Goal: Task Accomplishment & Management: Use online tool/utility

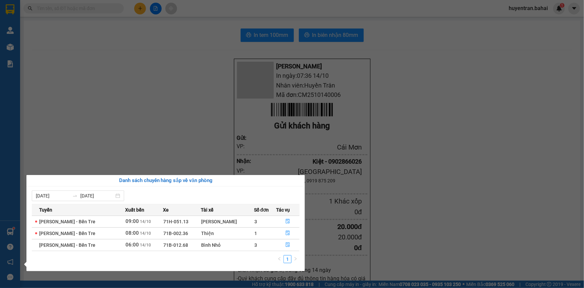
click at [202, 105] on section "Kết quả tìm kiếm ( 0 ) Bộ lọc No Data huyentran.bahai 1 Quản [PERSON_NAME] lý k…" at bounding box center [292, 144] width 584 height 288
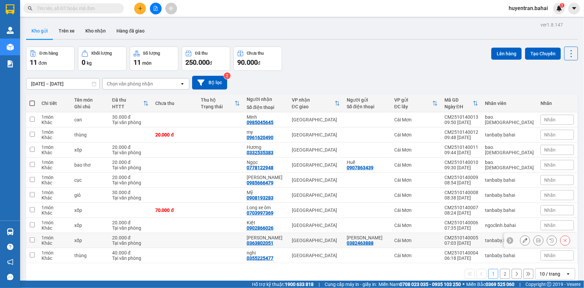
drag, startPoint x: 466, startPoint y: 239, endPoint x: 465, endPoint y: 224, distance: 14.7
click at [466, 238] on div "CM2510140005" at bounding box center [462, 237] width 34 height 5
checkbox input "true"
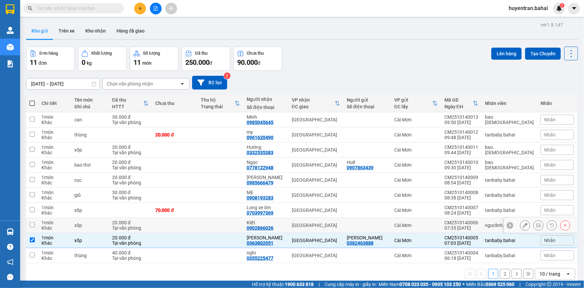
drag, startPoint x: 465, startPoint y: 224, endPoint x: 469, endPoint y: 212, distance: 12.3
click at [465, 223] on td "CM2510140006 07:35 [DATE]" at bounding box center [461, 225] width 41 height 15
checkbox input "true"
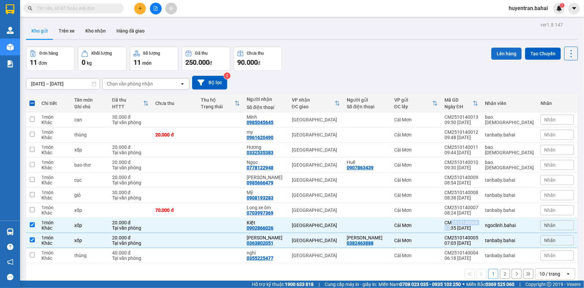
click at [508, 54] on button "Lên hàng" at bounding box center [506, 54] width 30 height 12
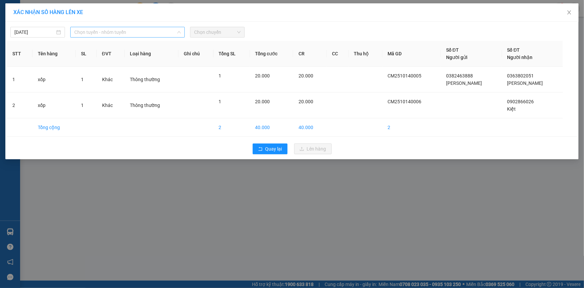
click at [129, 30] on span "Chọn tuyến - nhóm tuyến" at bounding box center [127, 32] width 106 height 10
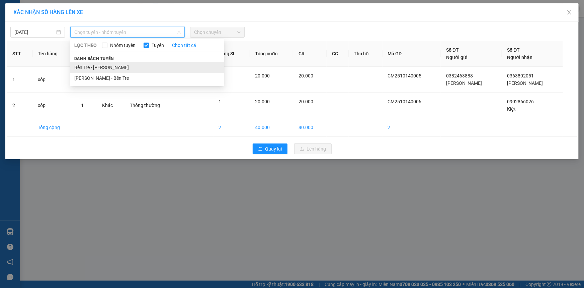
click at [101, 69] on li "Bến Tre - [PERSON_NAME]" at bounding box center [147, 67] width 154 height 11
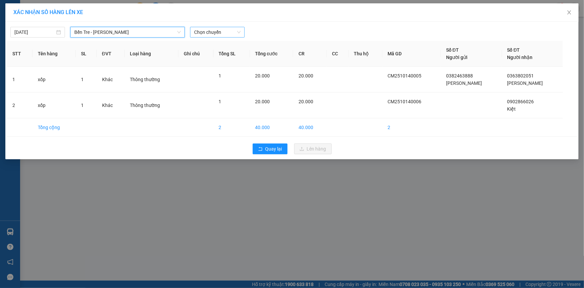
click at [196, 31] on span "Chọn chuyến" at bounding box center [217, 32] width 47 height 10
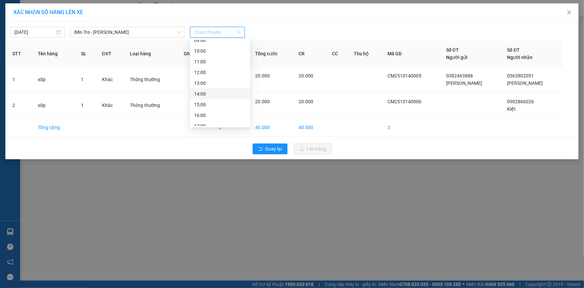
scroll to position [61, 0]
click at [197, 61] on div "08:00" at bounding box center [220, 59] width 52 height 7
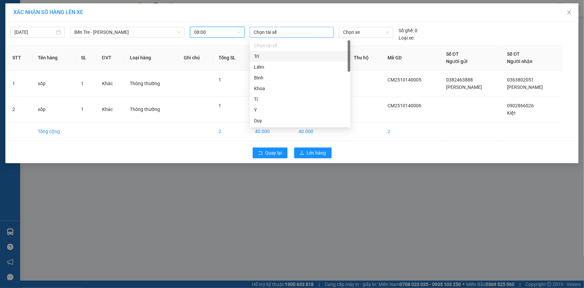
click at [272, 33] on div at bounding box center [291, 32] width 81 height 8
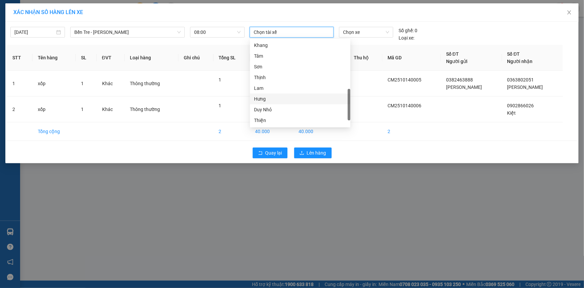
scroll to position [122, 0]
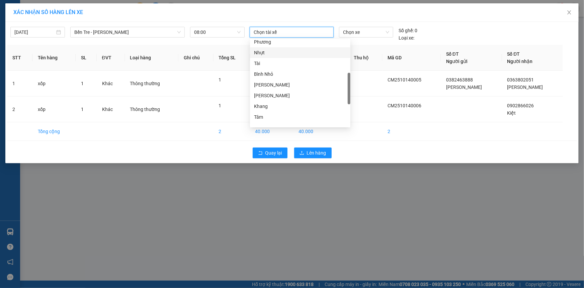
click at [278, 54] on div "Nhựt" at bounding box center [300, 52] width 92 height 7
click at [354, 35] on span "Chọn xe" at bounding box center [366, 32] width 46 height 10
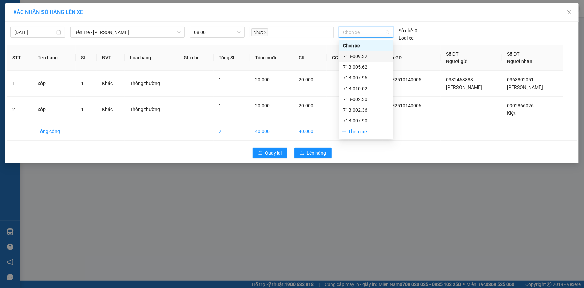
click at [374, 56] on div "71B-009.32" at bounding box center [366, 56] width 46 height 7
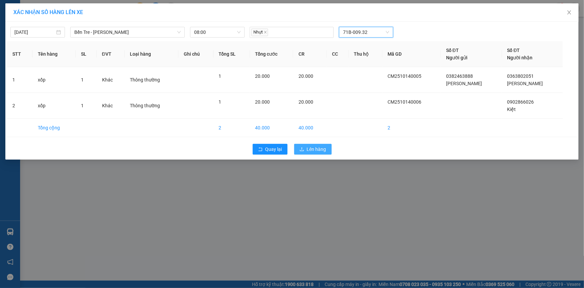
click at [311, 149] on span "Lên hàng" at bounding box center [316, 148] width 19 height 7
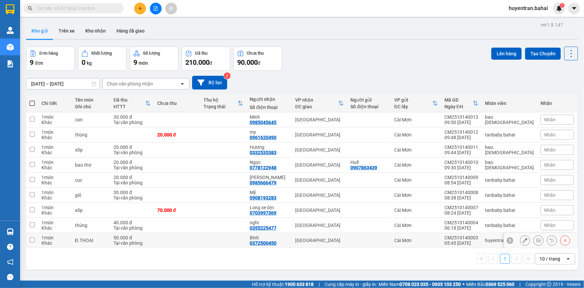
click at [441, 235] on td "Cái Mơn" at bounding box center [416, 240] width 50 height 15
checkbox input "true"
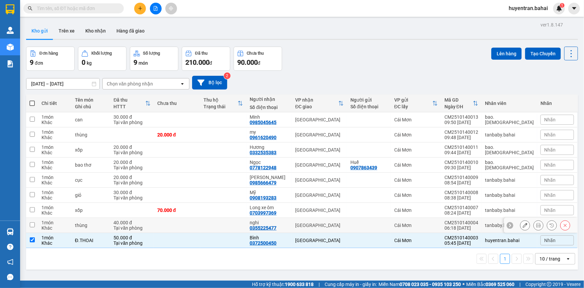
click at [438, 222] on div "Cái Mơn" at bounding box center [416, 224] width 44 height 5
checkbox input "true"
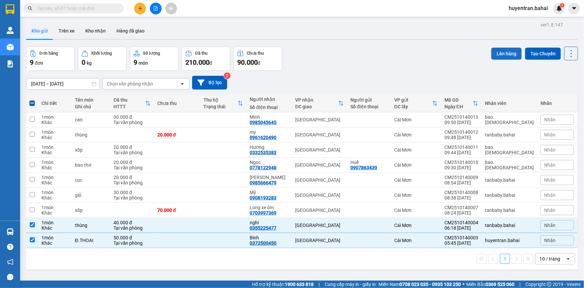
click at [516, 50] on button "Lên hàng" at bounding box center [506, 54] width 30 height 12
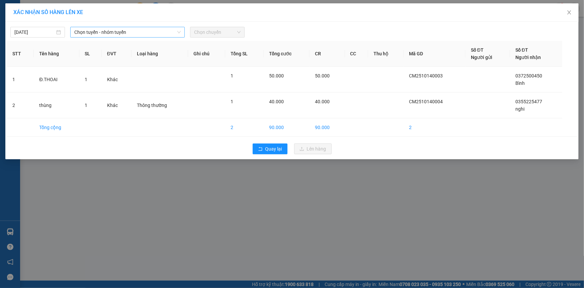
drag, startPoint x: 115, startPoint y: 24, endPoint x: 117, endPoint y: 32, distance: 8.0
click at [116, 27] on div "[DATE] Chọn tuyến - nhóm tuyến Chọn chuyến" at bounding box center [292, 30] width 570 height 14
click at [117, 32] on span "Chọn tuyến - nhóm tuyến" at bounding box center [127, 32] width 106 height 10
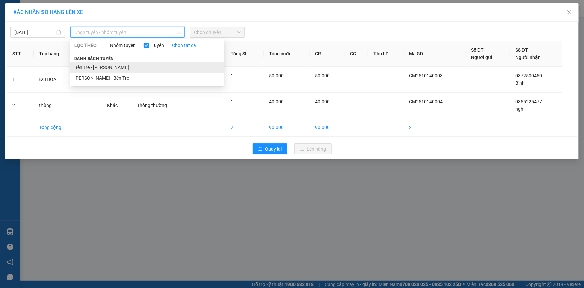
click at [108, 62] on li "Bến Tre - [PERSON_NAME]" at bounding box center [147, 67] width 154 height 11
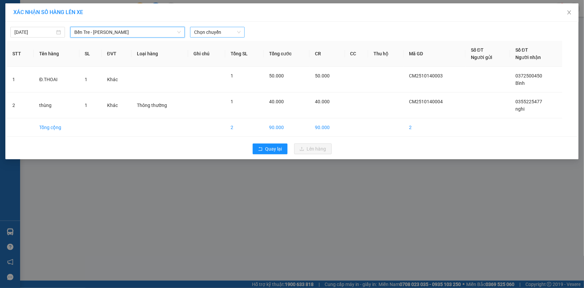
click at [236, 32] on span "Chọn chuyến" at bounding box center [217, 32] width 47 height 10
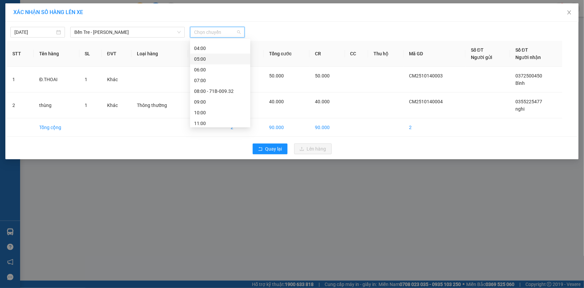
scroll to position [61, 0]
click at [226, 57] on div "08:00 - 71B-009.32" at bounding box center [220, 59] width 52 height 7
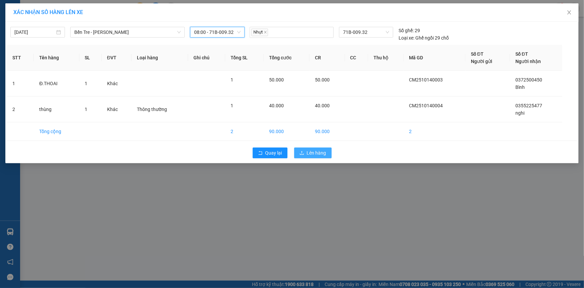
click at [324, 157] on button "Lên hàng" at bounding box center [312, 152] width 37 height 11
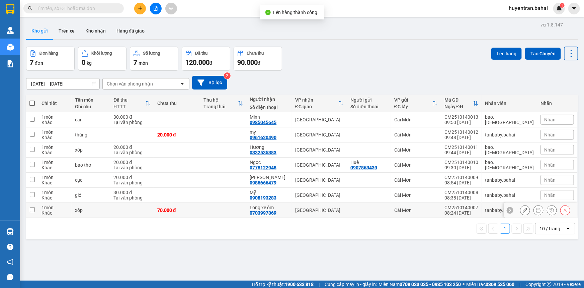
click at [441, 206] on td "Cái Mơn" at bounding box center [416, 210] width 50 height 15
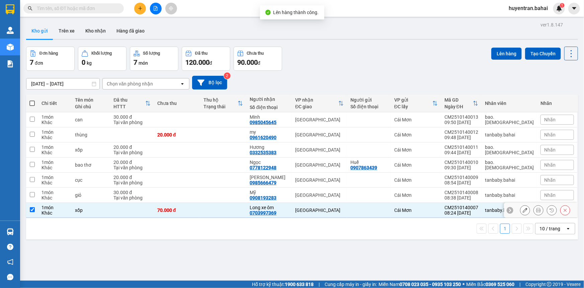
checkbox input "true"
click at [438, 193] on div "Cái Mơn" at bounding box center [416, 194] width 44 height 5
checkbox input "true"
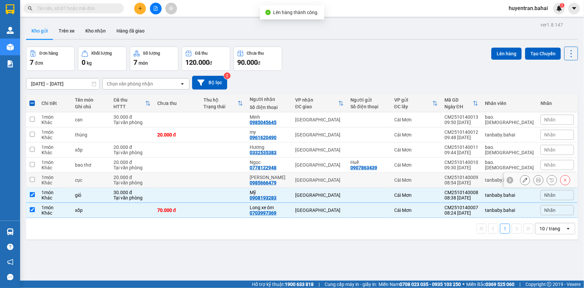
click at [438, 180] on div "Cái Mơn" at bounding box center [416, 179] width 44 height 5
checkbox input "true"
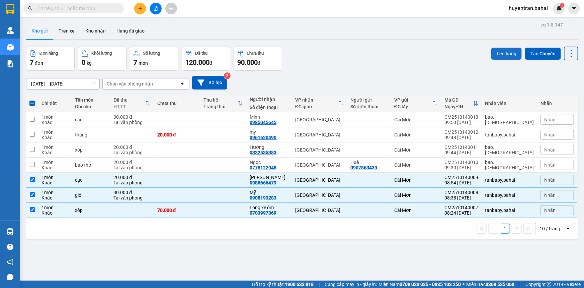
click at [501, 55] on button "Lên hàng" at bounding box center [506, 54] width 30 height 12
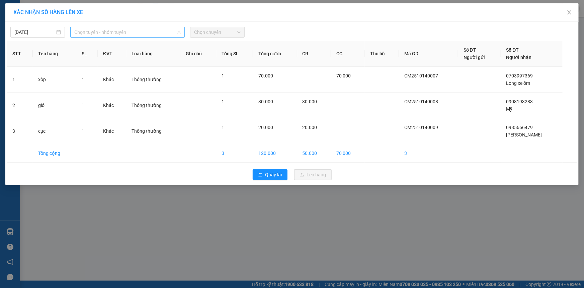
click at [144, 31] on span "Chọn tuyến - nhóm tuyến" at bounding box center [127, 32] width 106 height 10
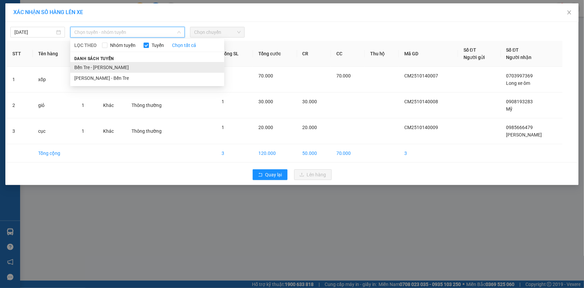
click at [138, 63] on li "Bến Tre - [PERSON_NAME]" at bounding box center [147, 67] width 154 height 11
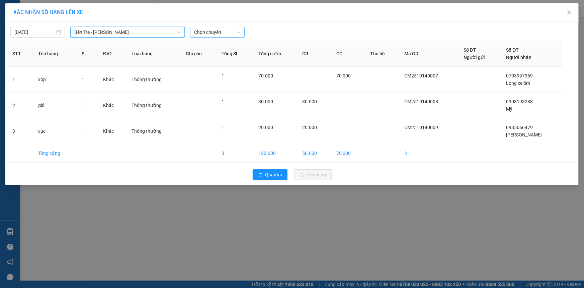
drag, startPoint x: 205, startPoint y: 25, endPoint x: 205, endPoint y: 31, distance: 5.7
click at [205, 26] on div "[DATE] Bến Tre - [GEOGRAPHIC_DATA] - [PERSON_NAME] LỌC THEO Nhóm tuyến Tuyến Ch…" at bounding box center [292, 30] width 570 height 14
click at [206, 34] on span "Chọn chuyến" at bounding box center [217, 32] width 47 height 10
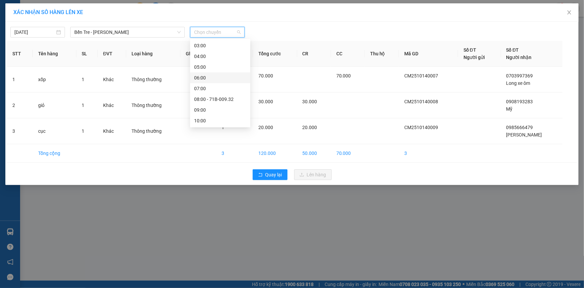
scroll to position [30, 0]
click at [223, 98] on div "09:00" at bounding box center [220, 100] width 52 height 7
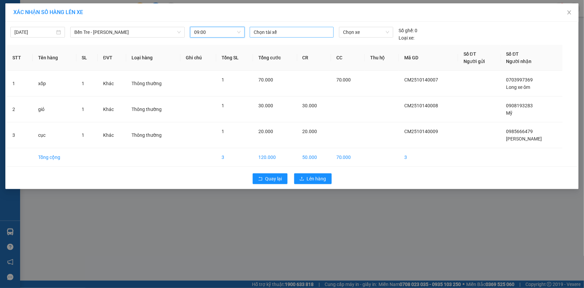
click at [268, 30] on div at bounding box center [291, 32] width 81 height 8
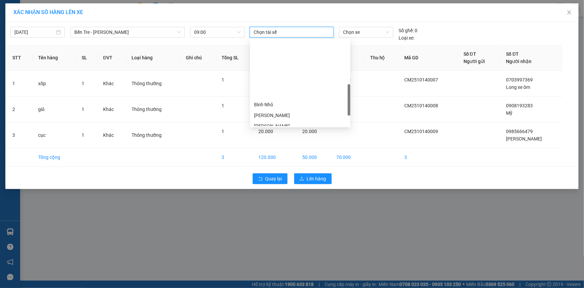
scroll to position [152, 0]
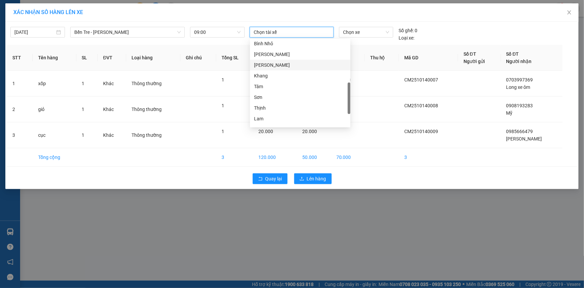
click at [275, 62] on div "[PERSON_NAME]" at bounding box center [300, 64] width 92 height 7
click at [345, 33] on span "Chọn xe" at bounding box center [366, 32] width 46 height 10
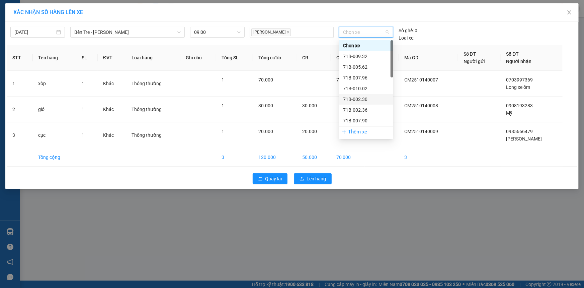
scroll to position [61, 0]
drag, startPoint x: 376, startPoint y: 80, endPoint x: 371, endPoint y: 86, distance: 8.1
click at [376, 80] on div "71B-012.68" at bounding box center [366, 81] width 46 height 7
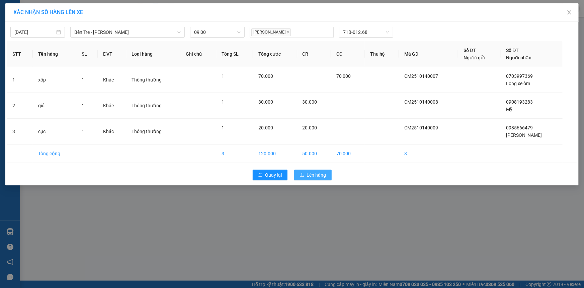
drag, startPoint x: 326, startPoint y: 174, endPoint x: 337, endPoint y: 167, distance: 13.3
click at [326, 174] on button "Lên hàng" at bounding box center [312, 174] width 37 height 11
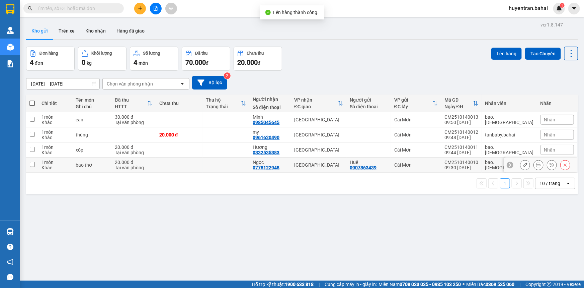
click at [470, 164] on div "CM2510140010" at bounding box center [462, 161] width 34 height 5
checkbox input "true"
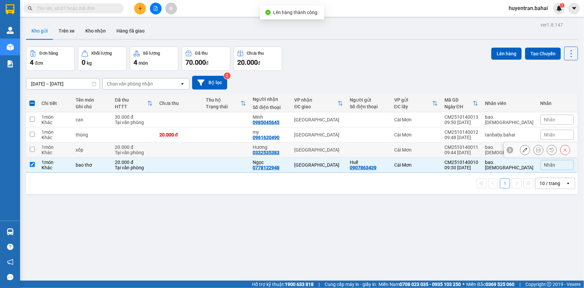
drag, startPoint x: 466, startPoint y: 150, endPoint x: 465, endPoint y: 141, distance: 8.7
click at [466, 148] on td "CM2510140011 09:44 [DATE]" at bounding box center [461, 149] width 41 height 15
checkbox input "true"
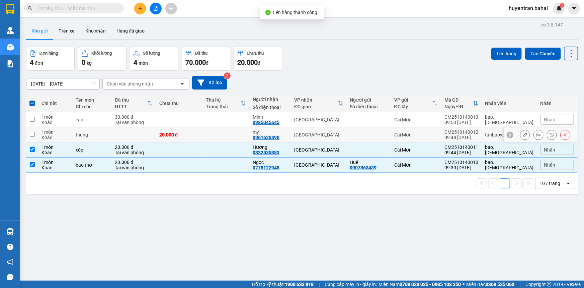
click at [464, 134] on td "CM2510140012 09:48 [DATE]" at bounding box center [461, 134] width 41 height 15
checkbox input "true"
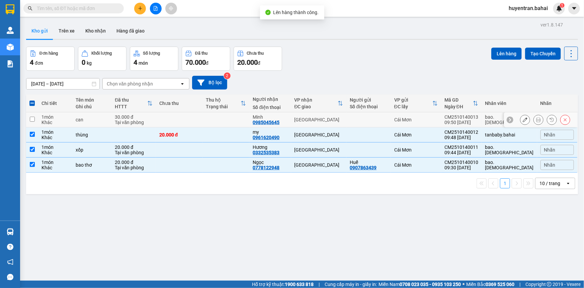
click at [464, 119] on div "09:50 [DATE]" at bounding box center [462, 121] width 34 height 5
checkbox input "true"
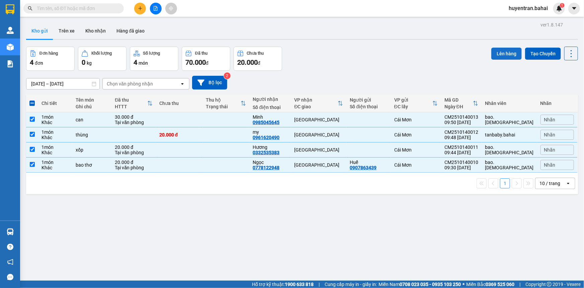
click at [514, 52] on button "Lên hàng" at bounding box center [506, 54] width 30 height 12
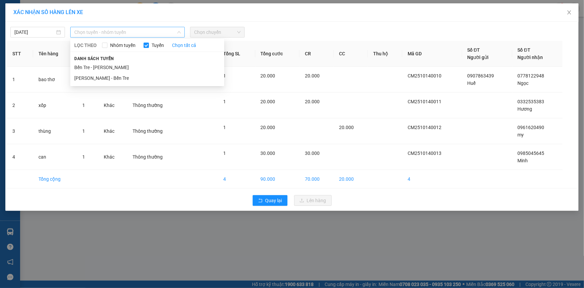
click at [136, 36] on span "Chọn tuyến - nhóm tuyến" at bounding box center [127, 32] width 106 height 10
click at [127, 69] on li "Bến Tre - [PERSON_NAME]" at bounding box center [147, 67] width 154 height 11
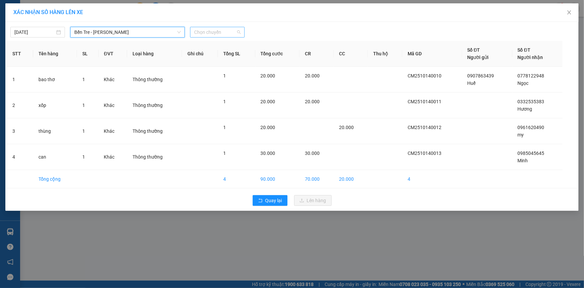
click at [208, 31] on span "Chọn chuyến" at bounding box center [217, 32] width 47 height 10
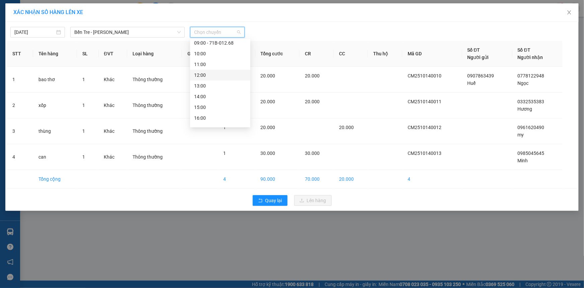
scroll to position [91, 0]
click at [218, 49] on div "10:00" at bounding box center [220, 50] width 52 height 7
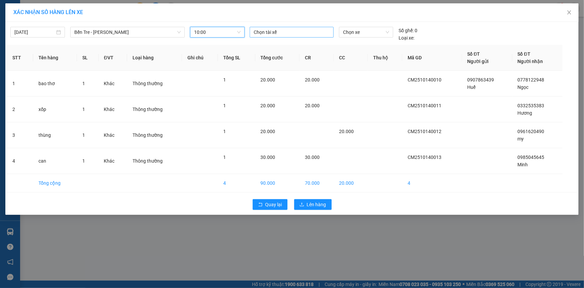
click at [271, 30] on div at bounding box center [291, 32] width 81 height 8
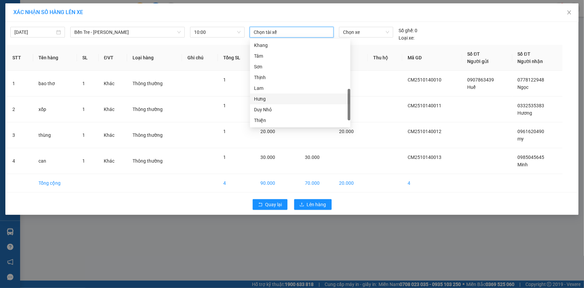
scroll to position [152, 0]
click at [270, 41] on div "Bình Nhỏ" at bounding box center [300, 43] width 92 height 7
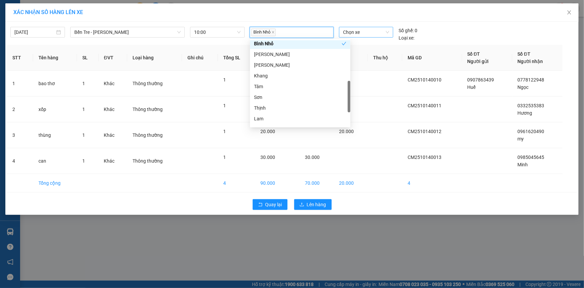
click at [371, 31] on span "Chọn xe" at bounding box center [366, 32] width 46 height 10
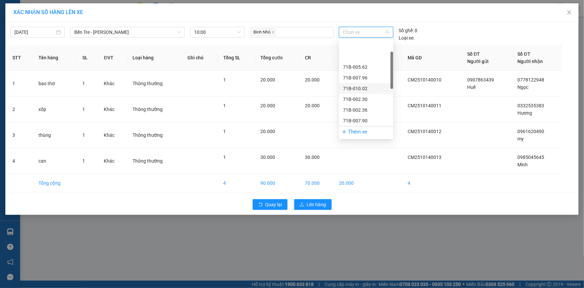
scroll to position [122, 0]
drag, startPoint x: 357, startPoint y: 94, endPoint x: 350, endPoint y: 116, distance: 22.7
click at [357, 98] on div "71B-003.77" at bounding box center [366, 95] width 46 height 7
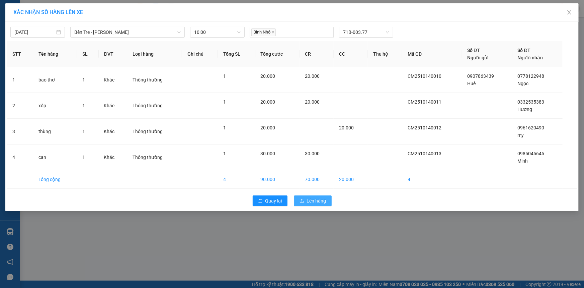
drag, startPoint x: 317, startPoint y: 201, endPoint x: 318, endPoint y: 196, distance: 5.6
click at [317, 201] on span "Lên hàng" at bounding box center [316, 200] width 19 height 7
